Goal: Task Accomplishment & Management: Manage account settings

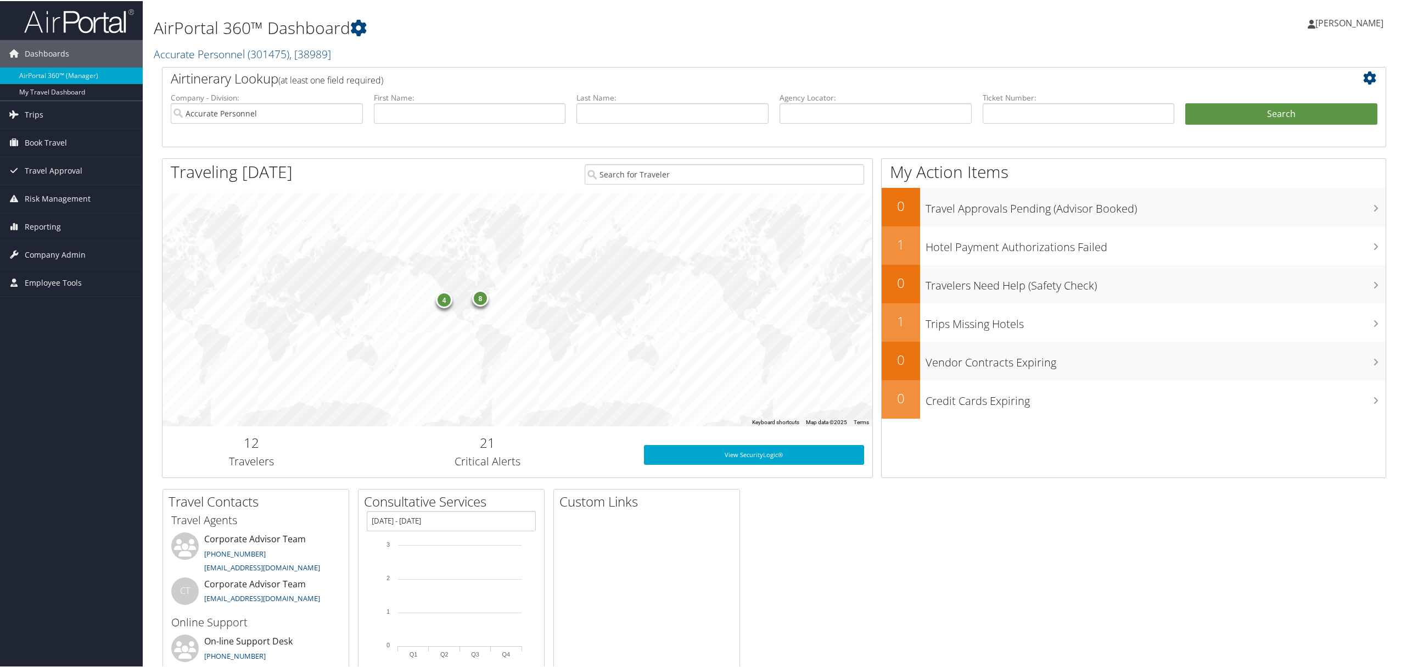
click at [1341, 22] on span "[PERSON_NAME]" at bounding box center [1350, 22] width 68 height 12
click at [1281, 97] on link "View Travel Profile" at bounding box center [1321, 97] width 122 height 19
